Goal: Task Accomplishment & Management: Complete application form

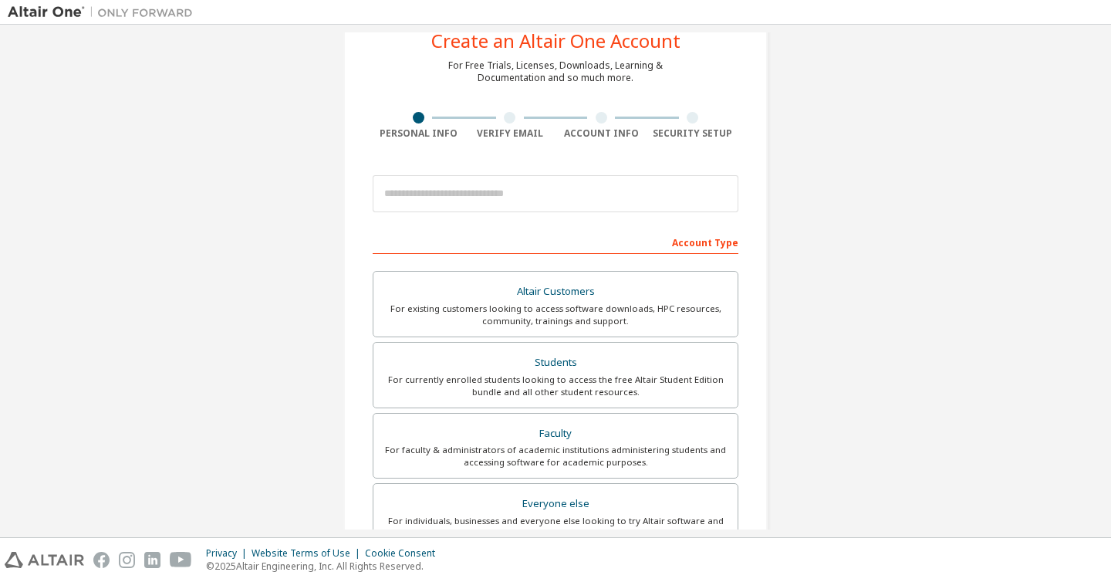
scroll to position [67, 0]
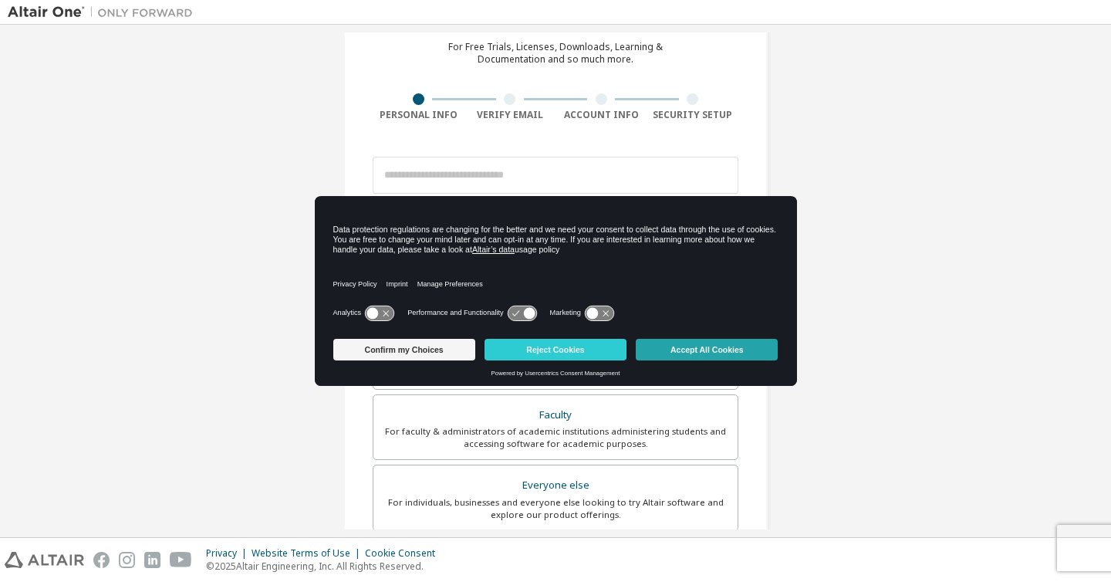
click at [707, 347] on button "Accept All Cookies" at bounding box center [707, 350] width 142 height 22
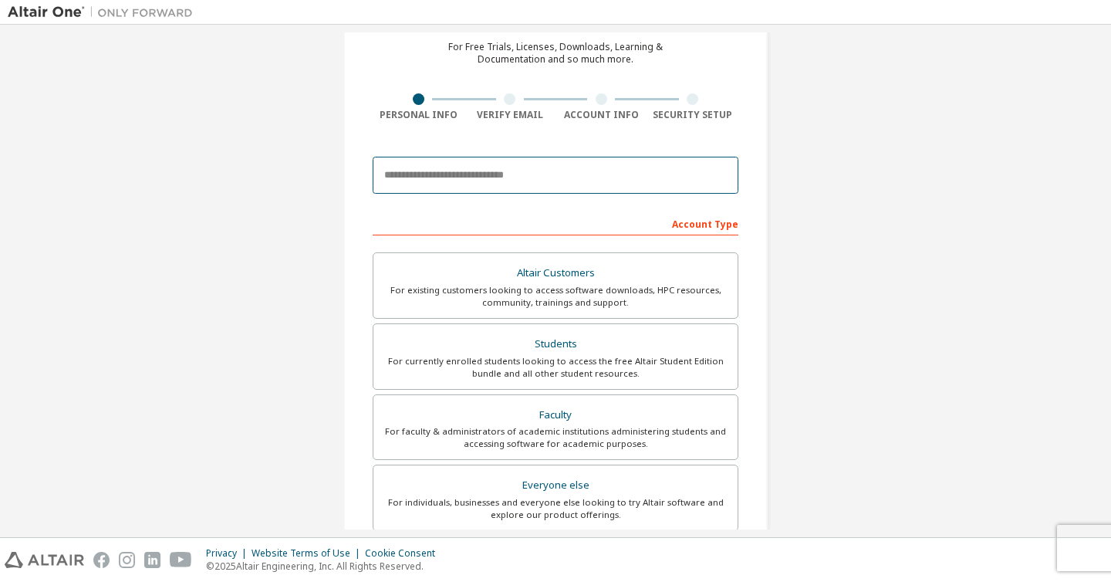
click at [525, 179] on input "email" at bounding box center [556, 175] width 366 height 37
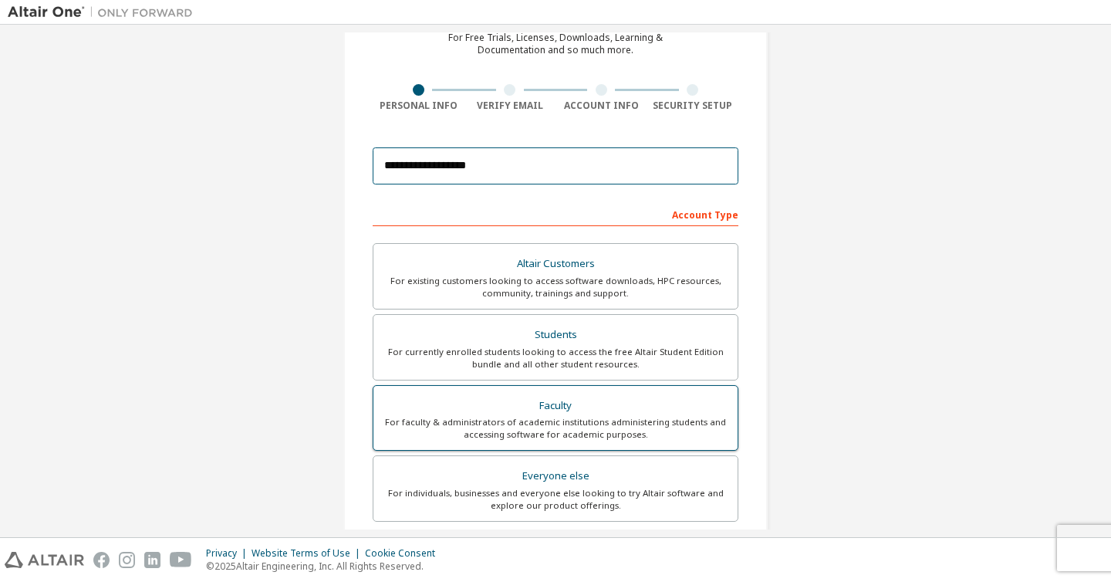
scroll to position [83, 0]
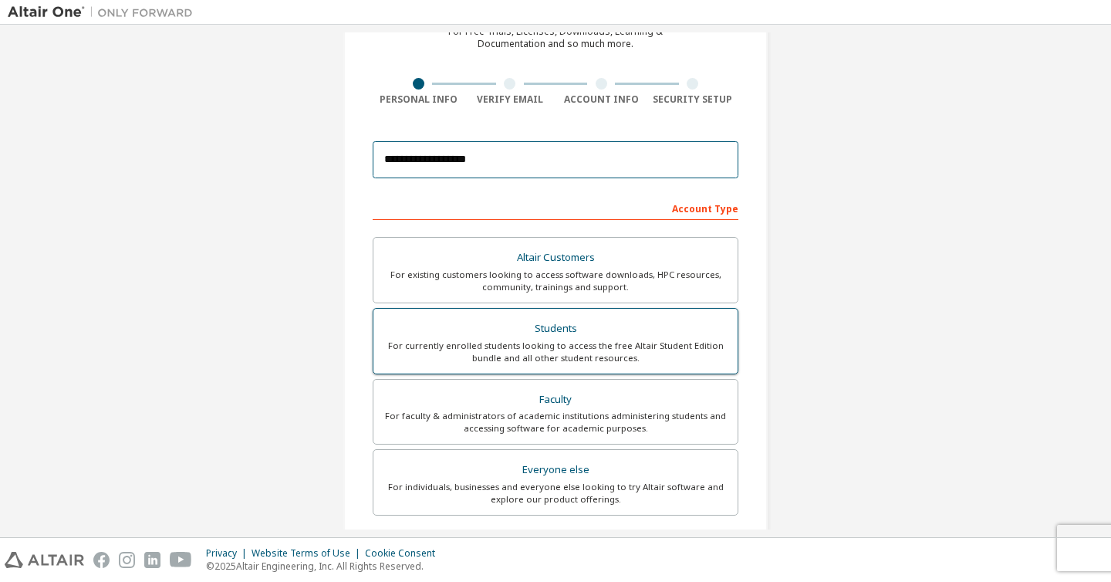
type input "**********"
click at [528, 343] on div "For currently enrolled students looking to access the free Altair Student Editi…" at bounding box center [556, 351] width 346 height 25
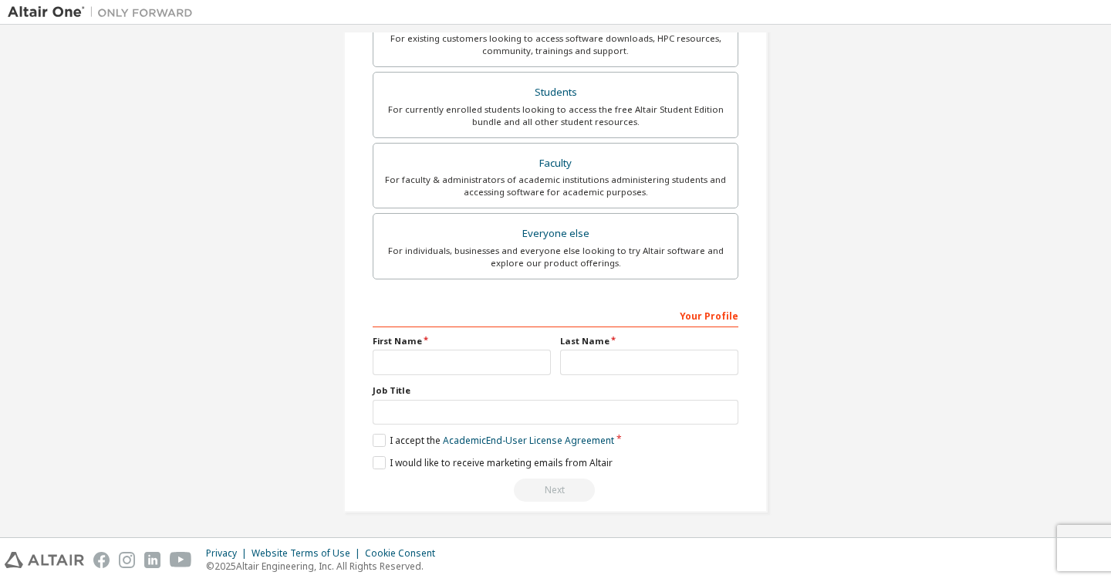
scroll to position [320, 0]
click at [490, 356] on input "text" at bounding box center [462, 360] width 178 height 25
type input "*****"
click at [597, 362] on input "text" at bounding box center [649, 360] width 178 height 25
type input "***"
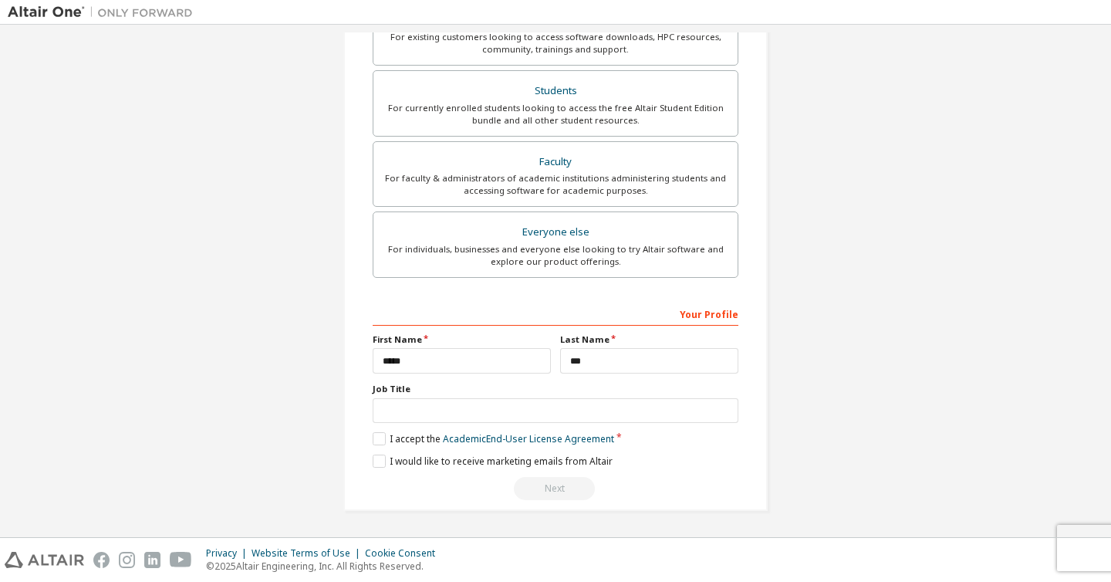
click at [365, 437] on div "**********" at bounding box center [555, 121] width 424 height 780
click at [377, 440] on label "I accept the Academic End-User License Agreement" at bounding box center [493, 438] width 241 height 13
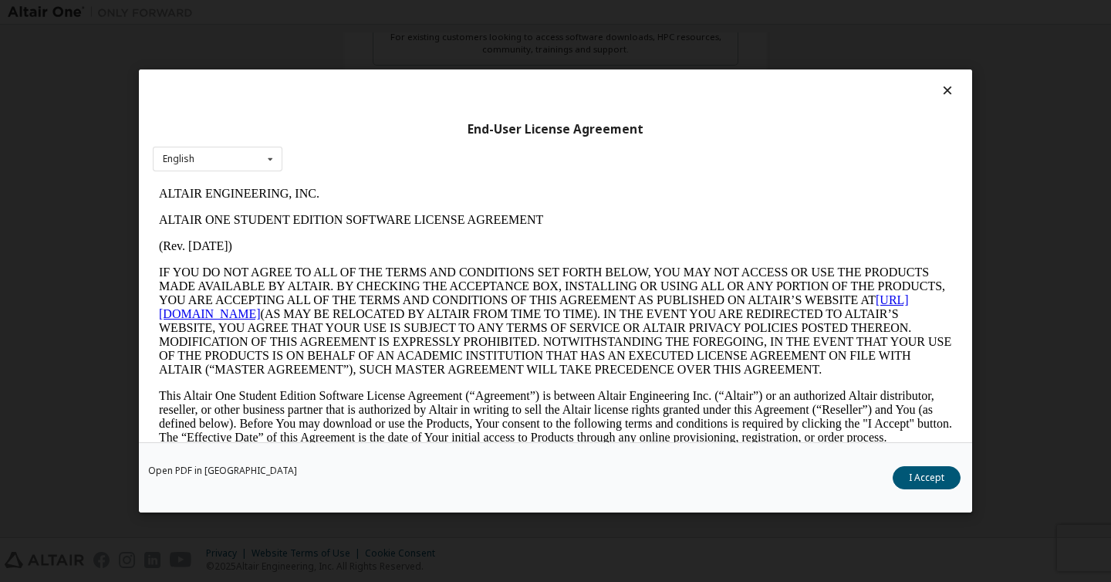
scroll to position [0, 0]
click at [933, 474] on button "I Accept" at bounding box center [926, 477] width 68 height 23
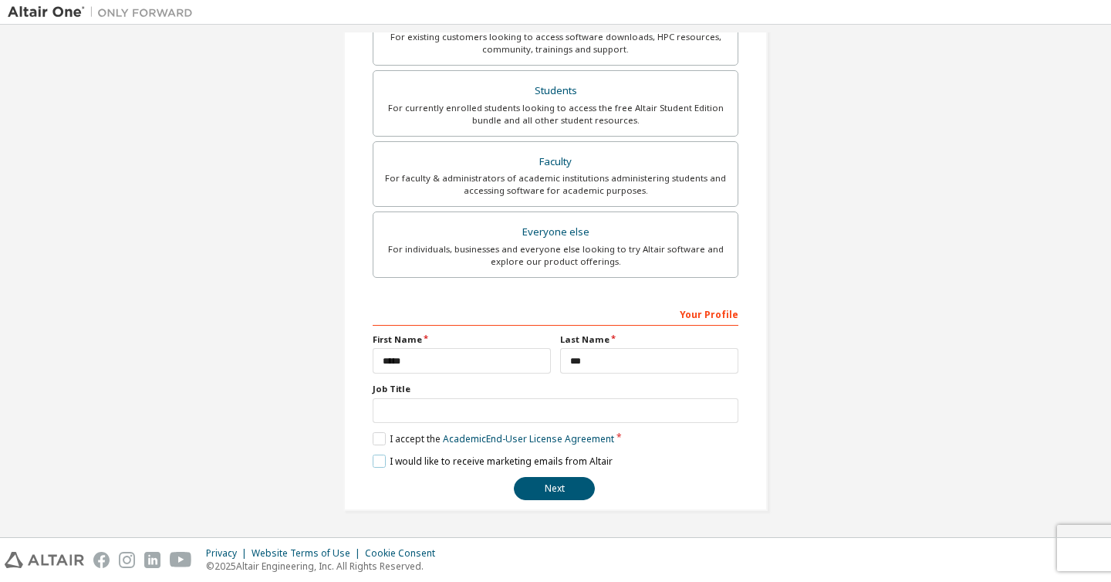
click at [375, 457] on label "I would like to receive marketing emails from Altair" at bounding box center [493, 460] width 240 height 13
click at [556, 494] on button "Next" at bounding box center [554, 488] width 81 height 23
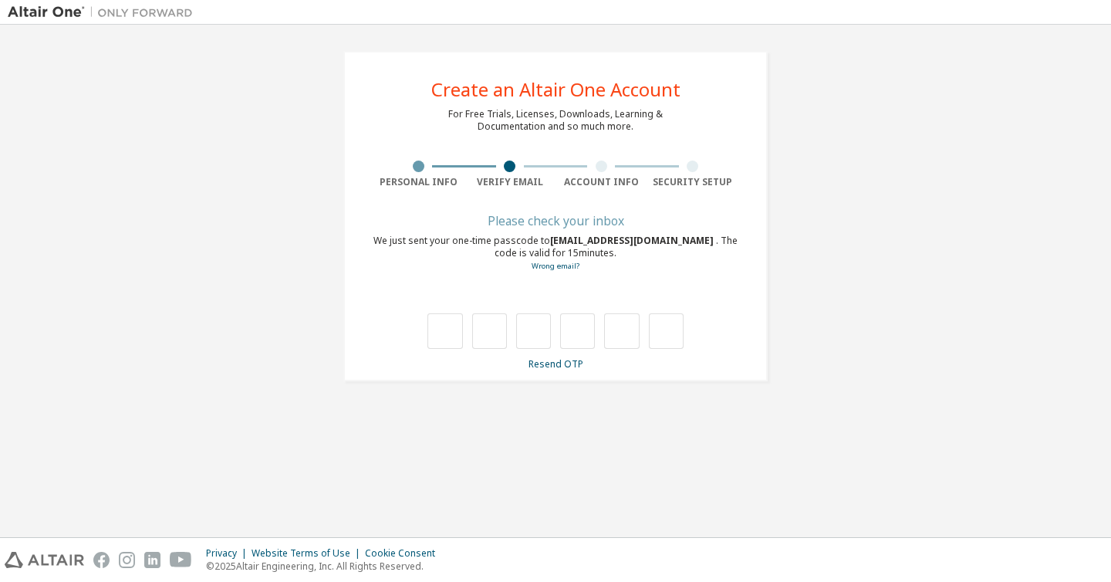
click at [557, 216] on div "Please check your inbox" at bounding box center [556, 220] width 366 height 9
click at [599, 168] on div at bounding box center [602, 166] width 12 height 12
click at [547, 221] on div "Please check your inbox" at bounding box center [556, 220] width 366 height 9
click at [570, 363] on link "Resend OTP" at bounding box center [555, 363] width 55 height 13
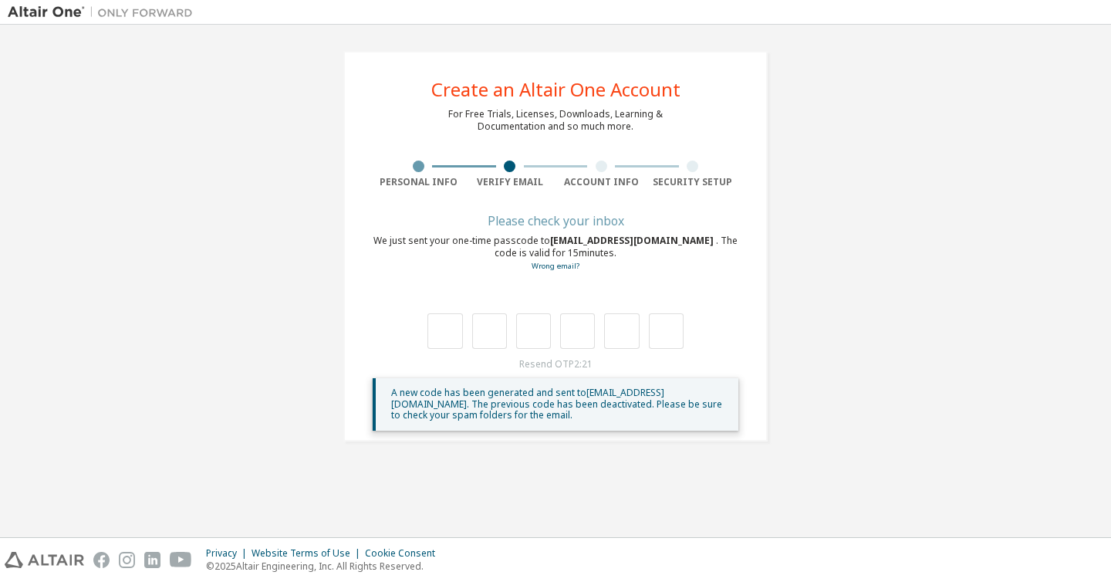
click at [593, 399] on span "A new code has been generated and sent to [EMAIL_ADDRESS][DOMAIN_NAME] . The pr…" at bounding box center [556, 403] width 331 height 35
click at [629, 399] on span "A new code has been generated and sent to [EMAIL_ADDRESS][DOMAIN_NAME] . The pr…" at bounding box center [556, 403] width 331 height 35
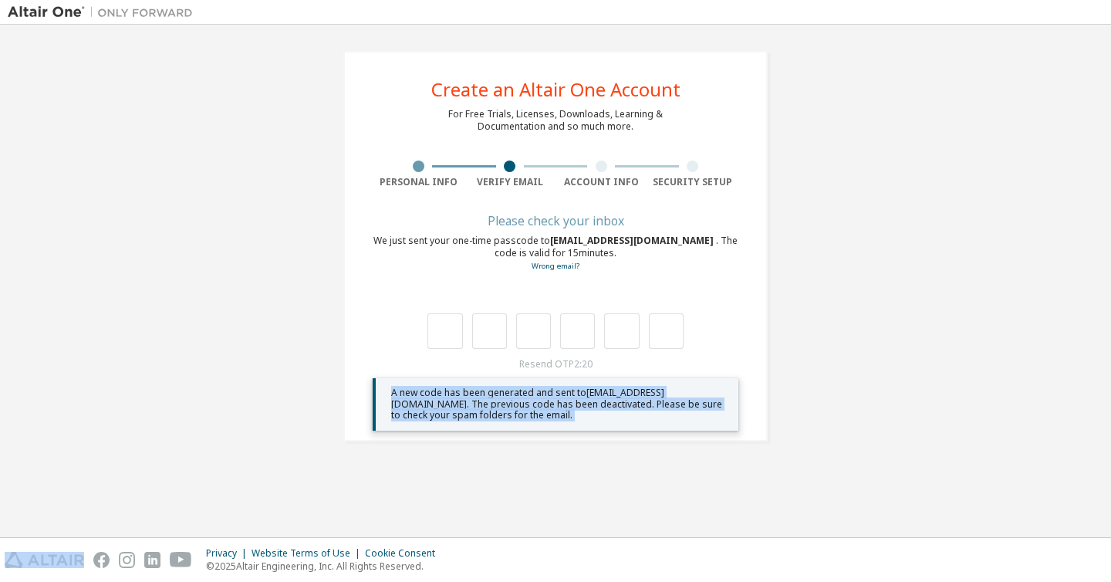
click at [629, 399] on span "A new code has been generated and sent to [EMAIL_ADDRESS][DOMAIN_NAME] . The pr…" at bounding box center [556, 403] width 331 height 35
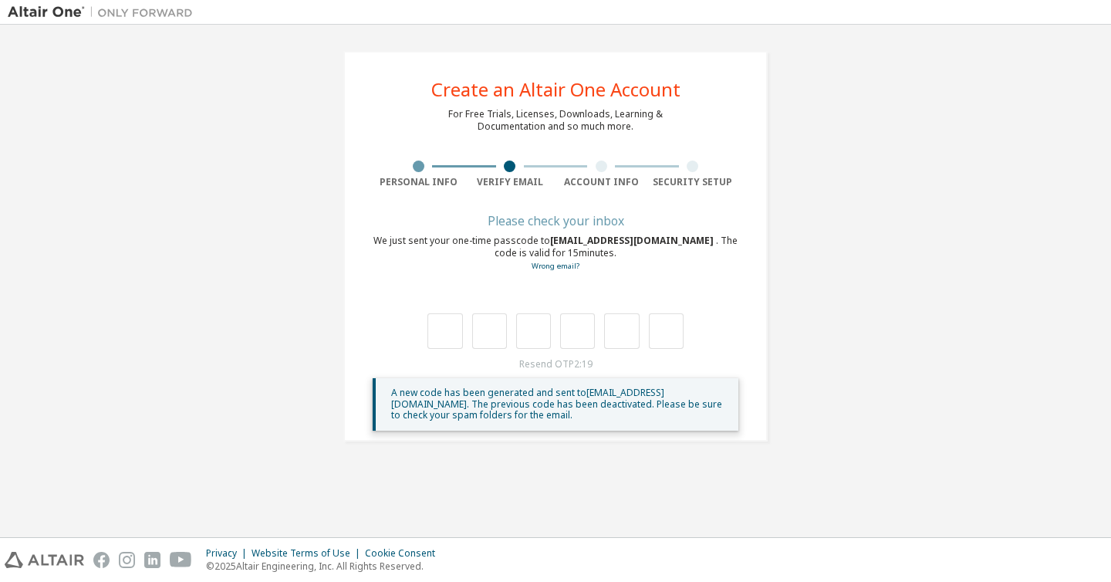
click at [615, 303] on div at bounding box center [556, 315] width 366 height 67
click at [622, 180] on div "Account Info" at bounding box center [601, 182] width 92 height 12
